Goal: Transaction & Acquisition: Purchase product/service

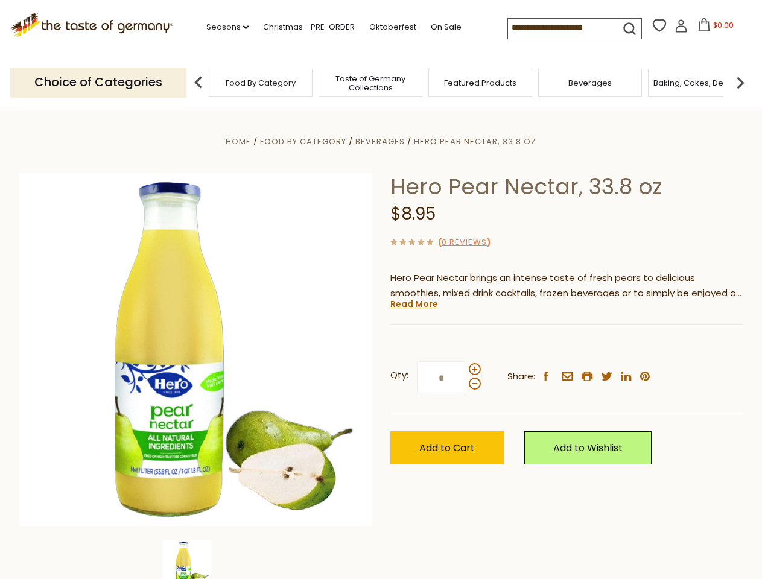
click at [381, 290] on div "Home Food By Category [GEOGRAPHIC_DATA] Hero Pear Nectar, 33.8 oz Hero Pear Nec…" at bounding box center [381, 366] width 742 height 465
click at [223, 27] on link "Seasons dropdown_arrow" at bounding box center [227, 27] width 42 height 13
click at [560, 28] on input at bounding box center [559, 27] width 102 height 17
click at [713, 28] on span "$0.00" at bounding box center [723, 25] width 21 height 10
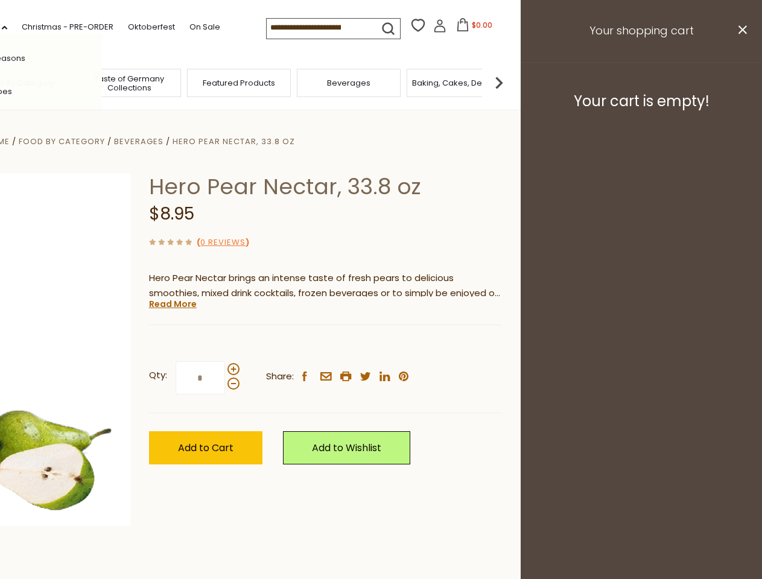
click at [102, 82] on div "All Seasons Recipes Game Day [DATE] [DATE] [DATE][PERSON_NAME] [DATE] Springfes…" at bounding box center [33, 290] width 137 height 512
click at [740, 82] on footer "Your cart is empty!" at bounding box center [641, 101] width 241 height 78
click at [381, 344] on div "Qty: * Share: facebook email printer twitter linkedin pinterest" at bounding box center [325, 378] width 353 height 70
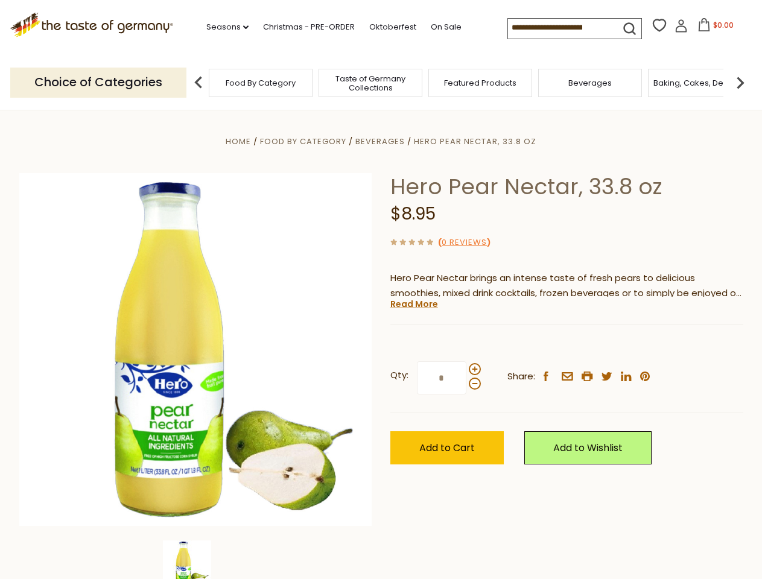
click at [195, 560] on div "Home Food By Category [GEOGRAPHIC_DATA] Hero Pear Nectar, 33.8 oz Hero Pear Nec…" at bounding box center [381, 366] width 742 height 465
click at [195, 560] on img at bounding box center [187, 565] width 48 height 48
click at [413, 304] on link "Read More" at bounding box center [414, 304] width 48 height 12
